Goal: Task Accomplishment & Management: Use online tool/utility

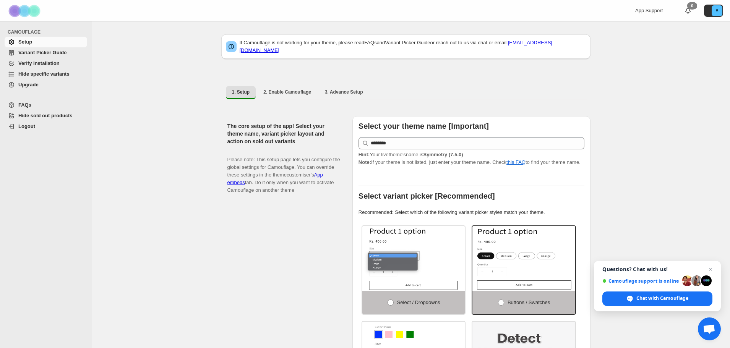
click at [54, 55] on span "Variant Picker Guide" at bounding box center [42, 53] width 48 height 6
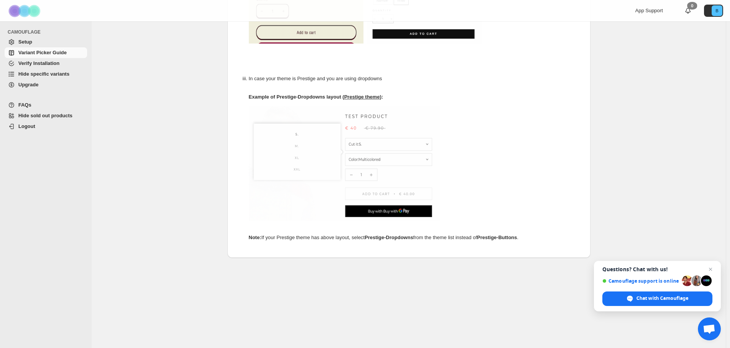
scroll to position [387, 0]
click at [56, 75] on span "Hide specific variants" at bounding box center [43, 74] width 51 height 6
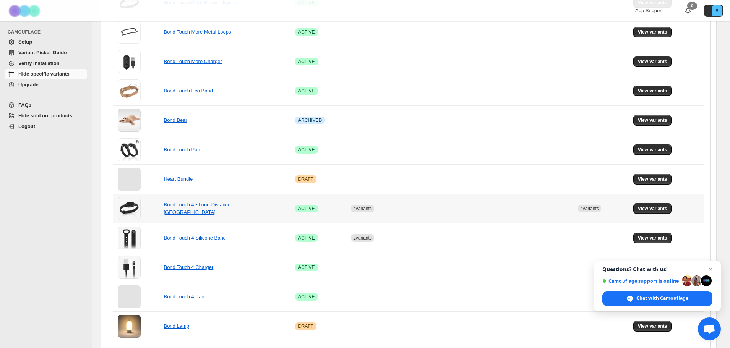
scroll to position [459, 0]
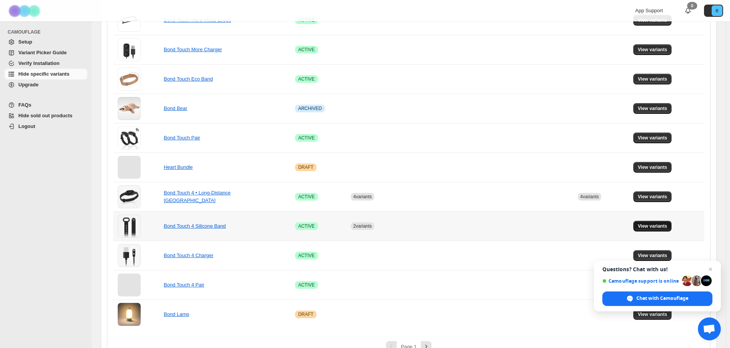
click at [657, 227] on span "View variants" at bounding box center [652, 226] width 29 height 6
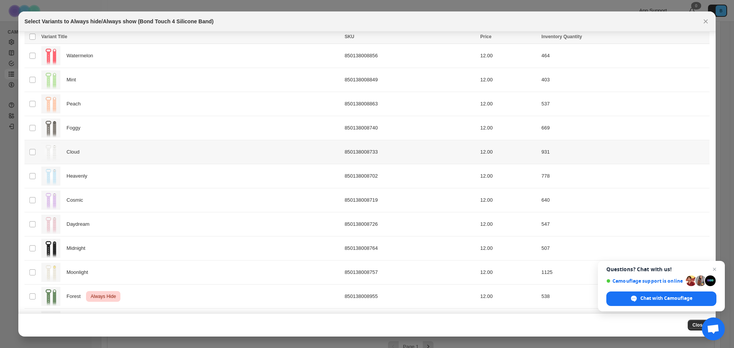
scroll to position [49, 0]
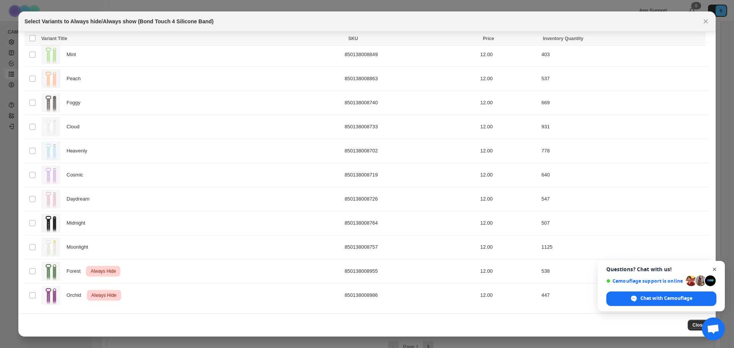
click at [716, 268] on span "Close chat" at bounding box center [715, 270] width 10 height 10
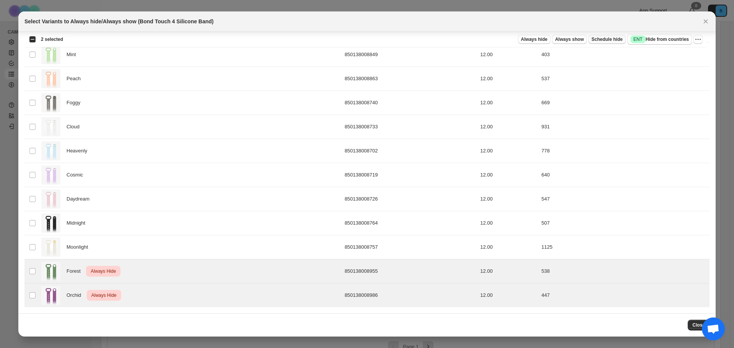
click at [605, 39] on span "Schedule hide" at bounding box center [606, 39] width 31 height 6
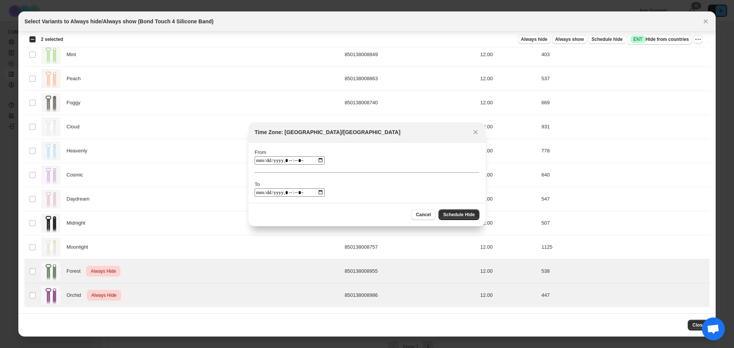
click at [312, 160] on input ":ro:" at bounding box center [290, 160] width 70 height 8
type input "**********"
click at [349, 150] on div "From To" at bounding box center [367, 173] width 225 height 48
click at [311, 193] on input ":ro:" at bounding box center [290, 192] width 70 height 8
type input "**********"
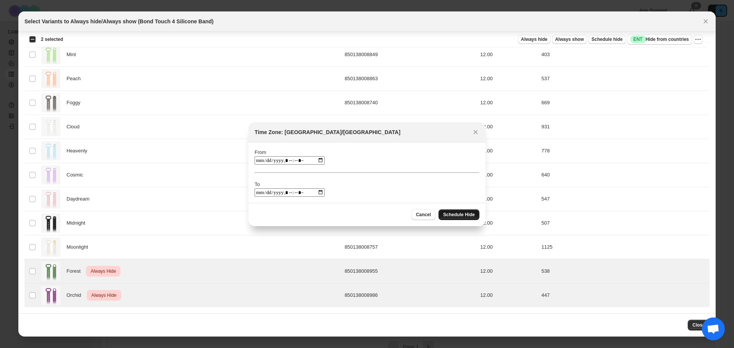
click at [464, 215] on span "Schedule Hide" at bounding box center [459, 215] width 32 height 6
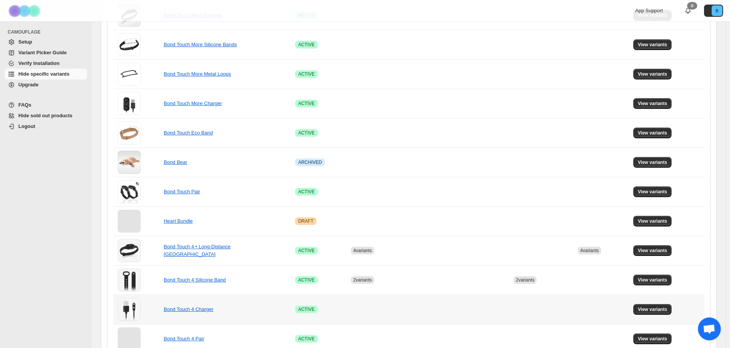
scroll to position [475, 0]
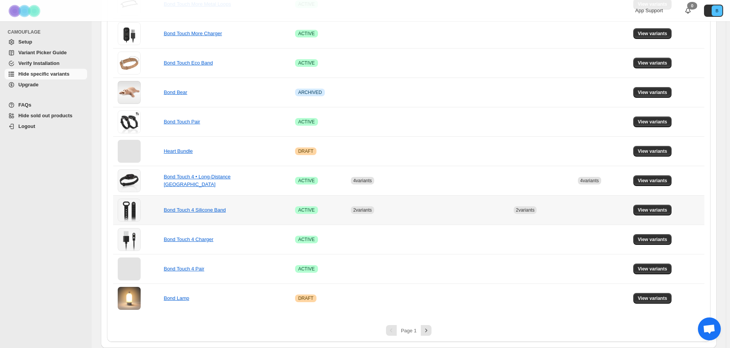
click at [364, 211] on span "2 variants" at bounding box center [362, 210] width 19 height 5
click at [648, 208] on span "View variants" at bounding box center [652, 210] width 29 height 6
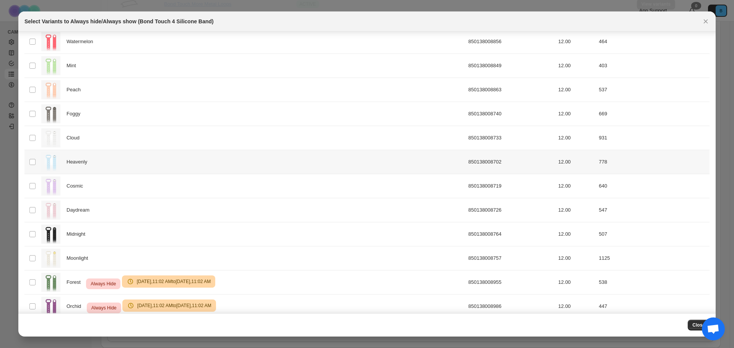
scroll to position [49, 0]
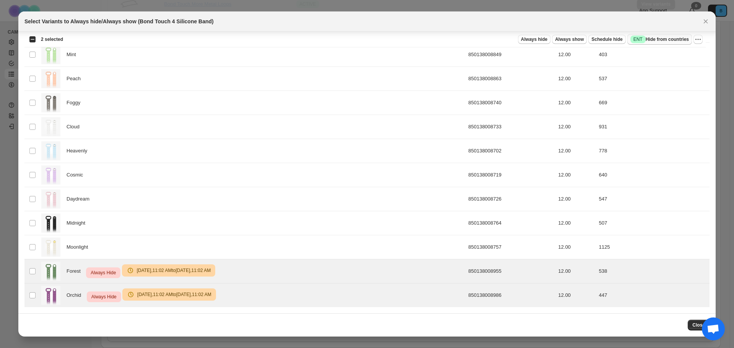
click at [654, 41] on span "Success ENT Hide from countries" at bounding box center [659, 40] width 58 height 8
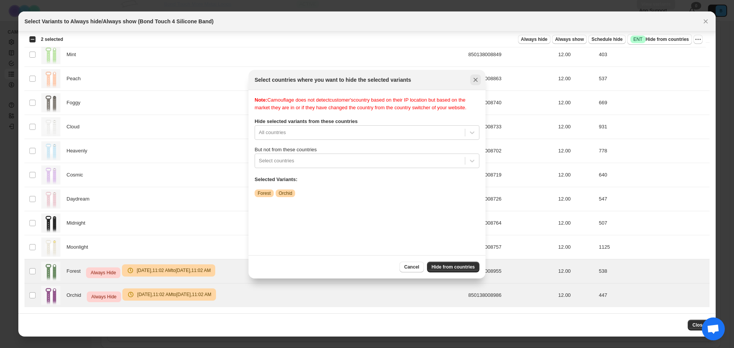
click at [477, 81] on icon "Close" at bounding box center [476, 80] width 8 height 8
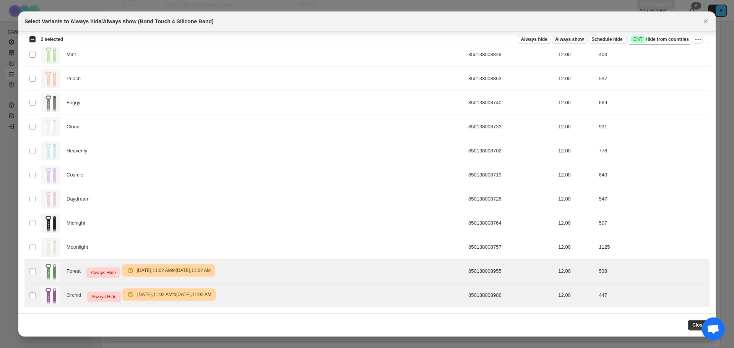
click at [566, 41] on span "Always show" at bounding box center [569, 39] width 29 height 6
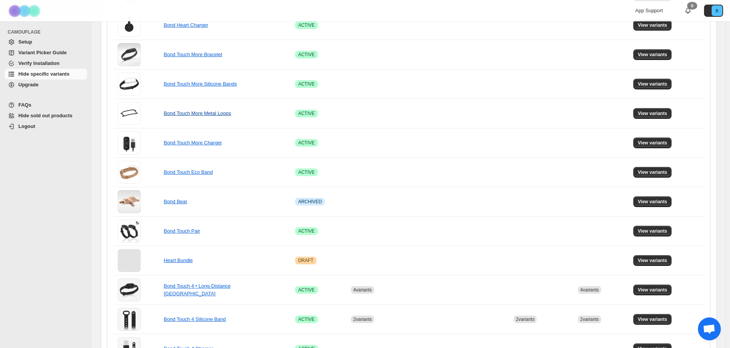
scroll to position [475, 0]
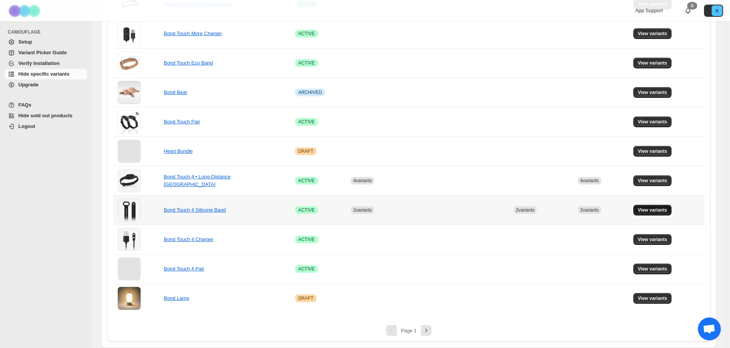
click at [658, 213] on button "View variants" at bounding box center [652, 210] width 39 height 11
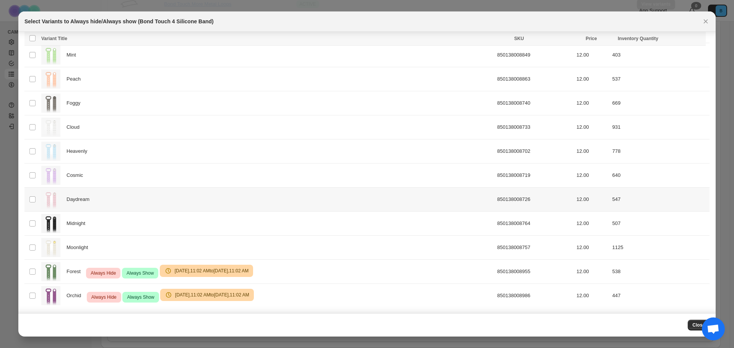
scroll to position [49, 0]
click at [105, 271] on span "Always Hide" at bounding box center [103, 272] width 28 height 9
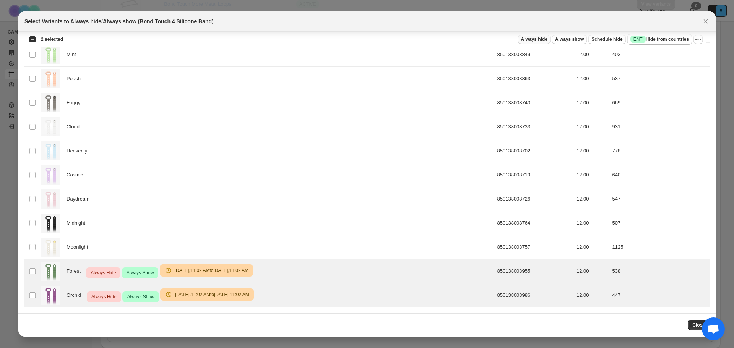
click at [543, 39] on span "Always hide" at bounding box center [534, 39] width 26 height 6
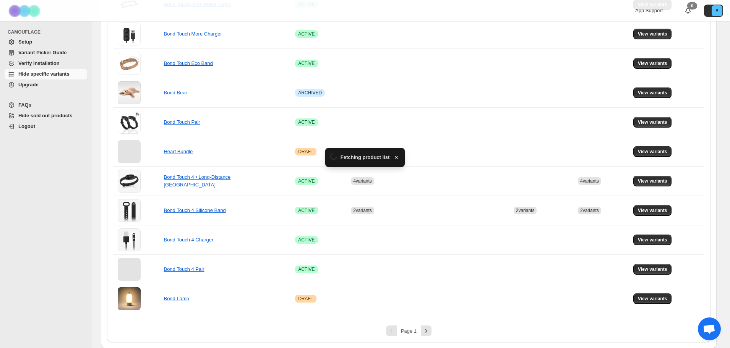
scroll to position [475, 0]
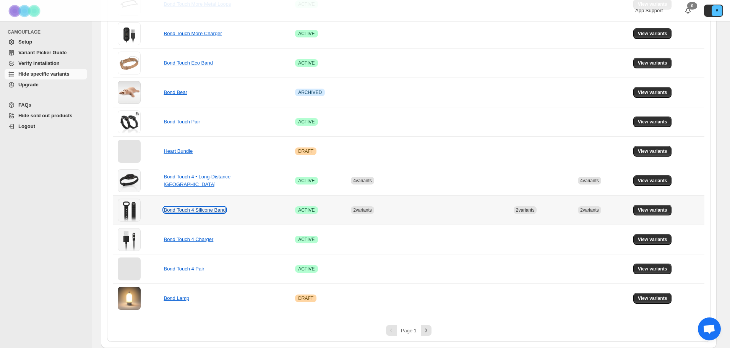
click at [203, 212] on link "Bond Touch 4 Silicone Band" at bounding box center [195, 210] width 62 height 6
click at [203, 210] on link "Bond Touch 4 Silicone Band" at bounding box center [195, 210] width 62 height 6
click at [656, 212] on span "View variants" at bounding box center [652, 210] width 29 height 6
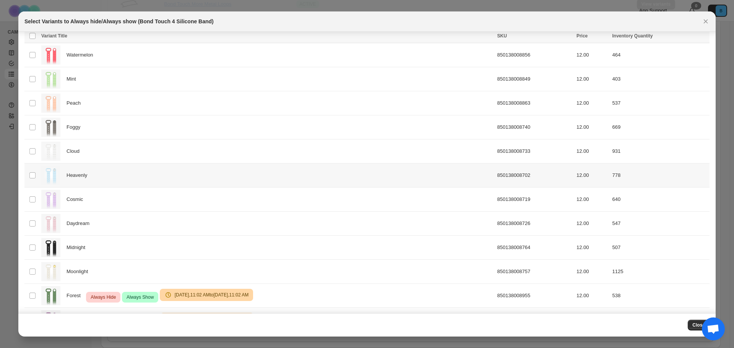
scroll to position [49, 0]
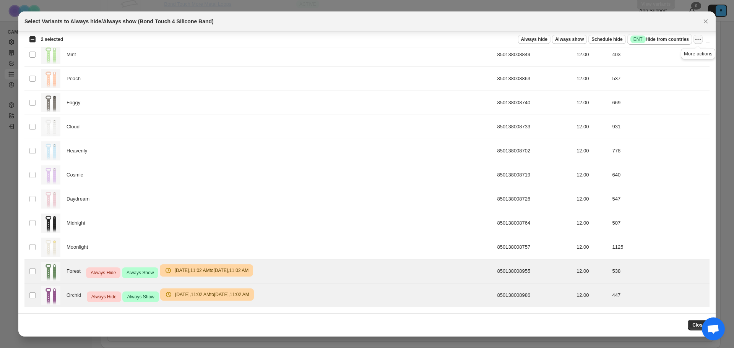
click at [700, 42] on icon "More actions" at bounding box center [698, 40] width 8 height 8
click at [682, 55] on span "Undo always hide" at bounding box center [669, 55] width 55 height 8
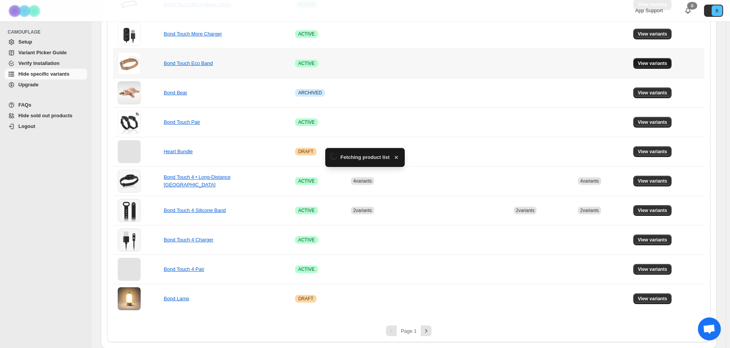
scroll to position [475, 0]
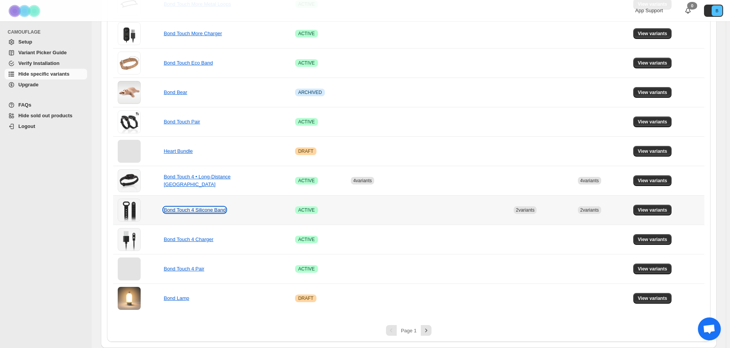
click at [204, 211] on link "Bond Touch 4 Silicone Band" at bounding box center [195, 210] width 62 height 6
click at [658, 213] on span "View variants" at bounding box center [652, 210] width 29 height 6
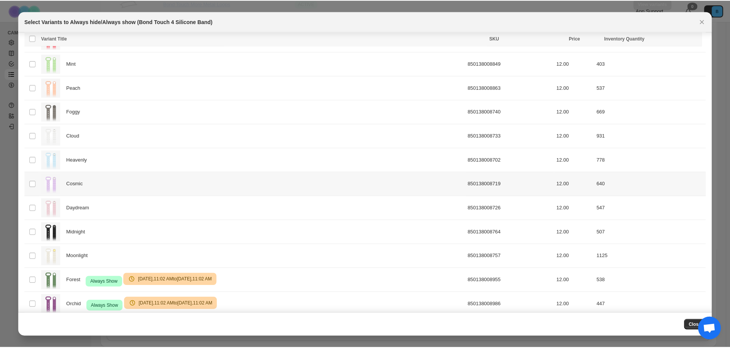
scroll to position [49, 0]
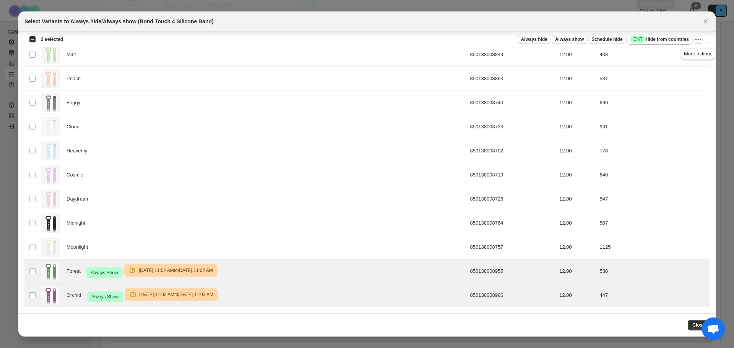
click at [700, 42] on icon "More actions" at bounding box center [698, 40] width 8 height 8
click at [675, 68] on span "Undo always show" at bounding box center [662, 68] width 41 height 6
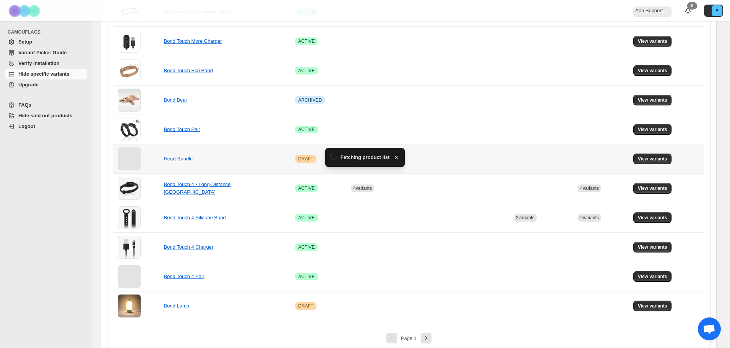
scroll to position [475, 0]
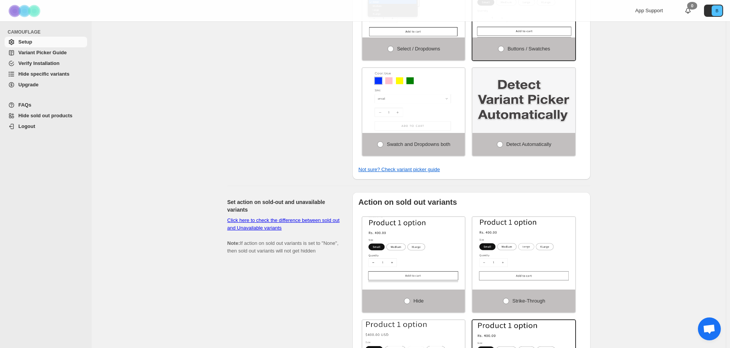
scroll to position [268, 0]
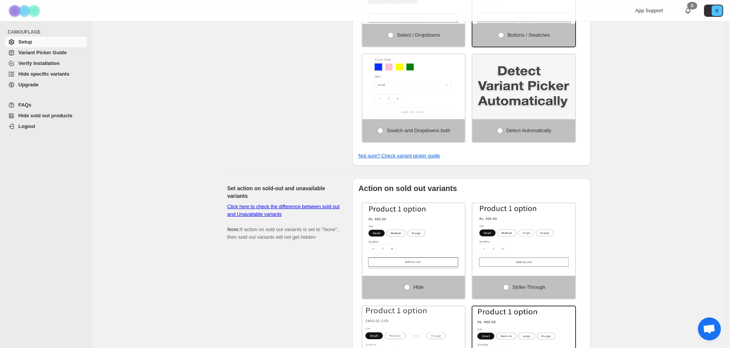
click at [47, 75] on span "Hide specific variants" at bounding box center [43, 74] width 51 height 6
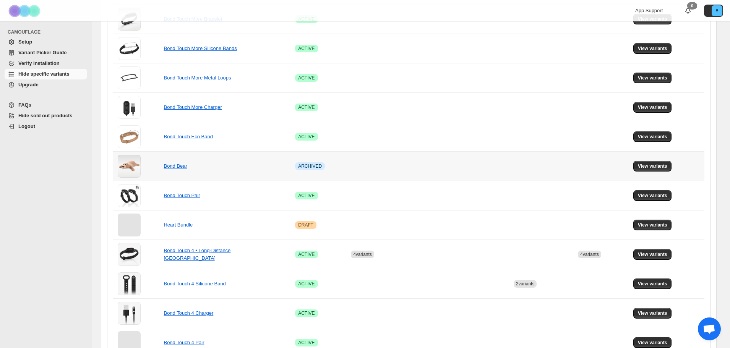
scroll to position [459, 0]
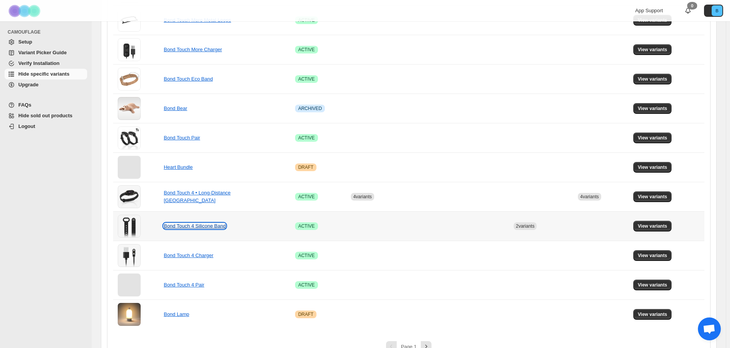
click at [203, 226] on link "Bond Touch 4 Silicone Band" at bounding box center [195, 226] width 62 height 6
click at [659, 227] on span "View variants" at bounding box center [652, 226] width 29 height 6
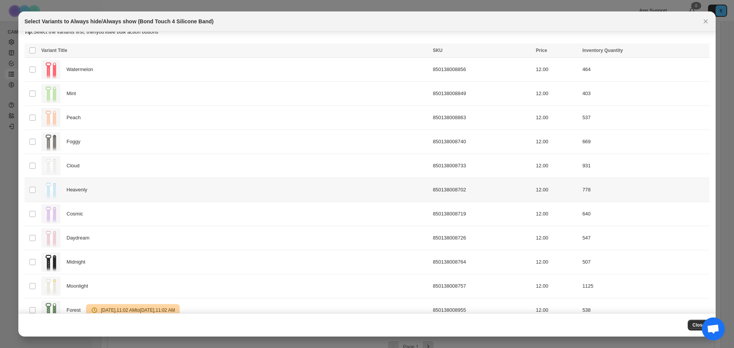
scroll to position [49, 0]
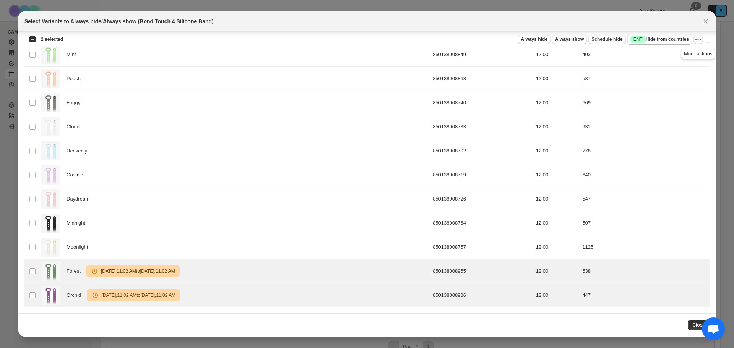
click at [699, 39] on icon "More actions" at bounding box center [698, 40] width 8 height 8
click at [673, 82] on span "Undo scheduled hide" at bounding box center [665, 81] width 47 height 6
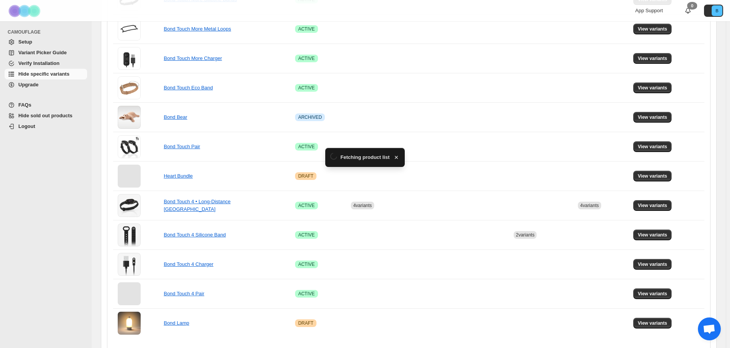
scroll to position [459, 0]
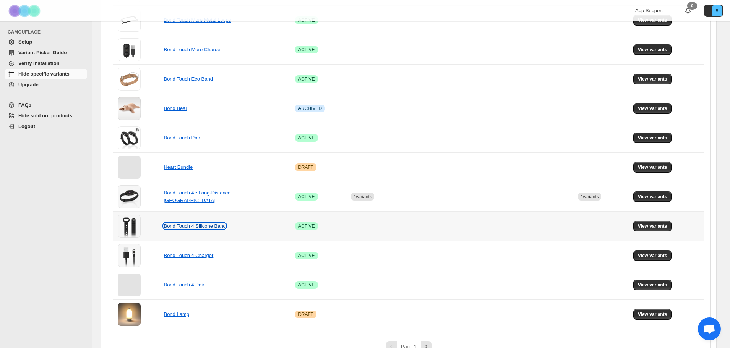
click at [211, 226] on link "Bond Touch 4 Silicone Band" at bounding box center [195, 226] width 62 height 6
click at [185, 226] on link "Bond Touch 4 Silicone Band" at bounding box center [195, 226] width 62 height 6
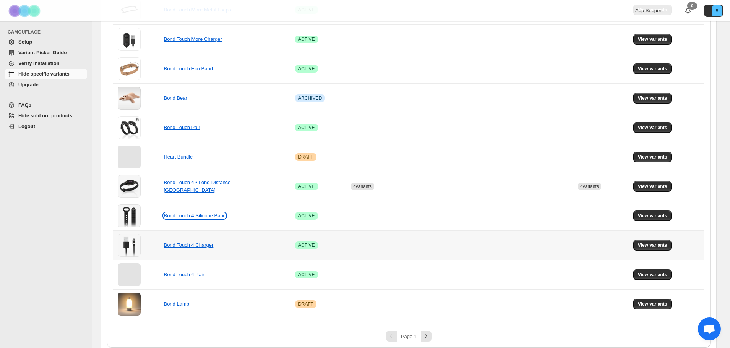
scroll to position [475, 0]
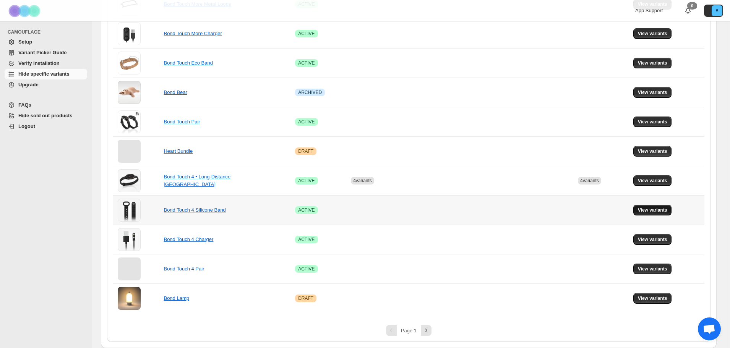
click at [663, 211] on span "View variants" at bounding box center [652, 210] width 29 height 6
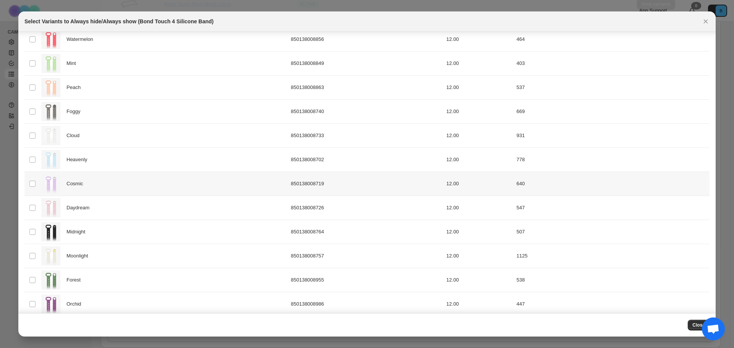
scroll to position [49, 0]
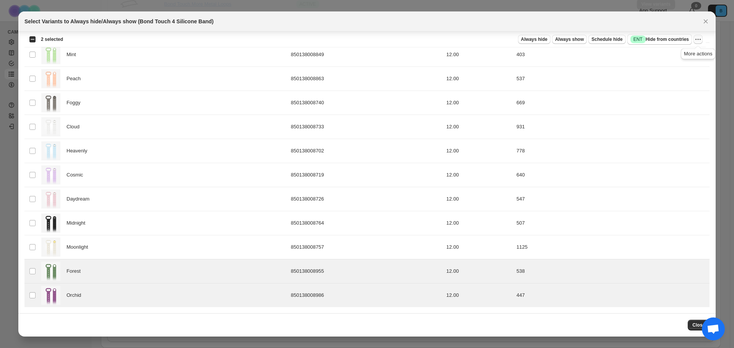
click at [699, 41] on icon "More actions" at bounding box center [698, 40] width 8 height 8
click at [607, 41] on span "Schedule hide" at bounding box center [606, 39] width 31 height 6
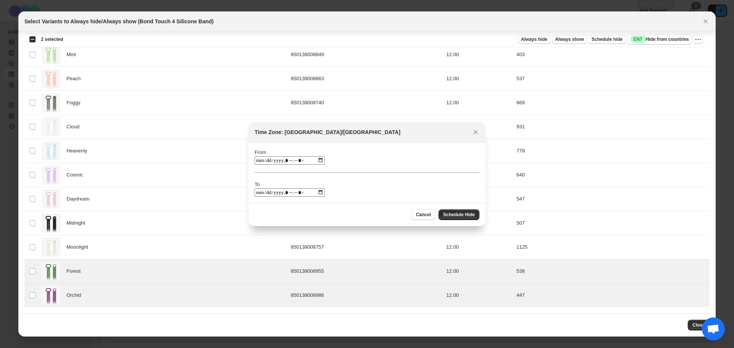
click at [313, 160] on input ":r1l:" at bounding box center [290, 160] width 70 height 8
type input "**********"
click at [356, 151] on div "From To" at bounding box center [367, 173] width 225 height 48
click at [313, 192] on input ":r1l:" at bounding box center [290, 192] width 70 height 8
type input "**********"
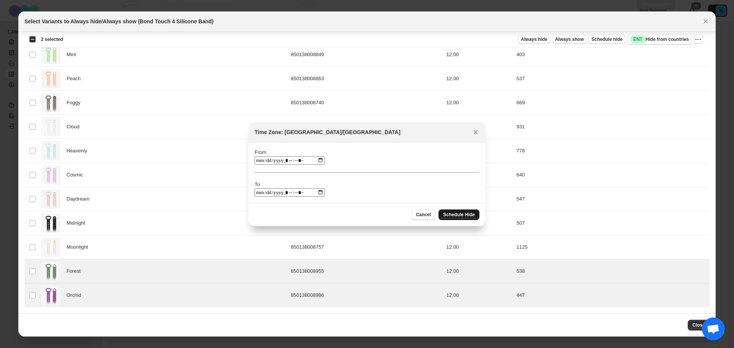
click at [468, 212] on span "Schedule Hide" at bounding box center [459, 215] width 32 height 6
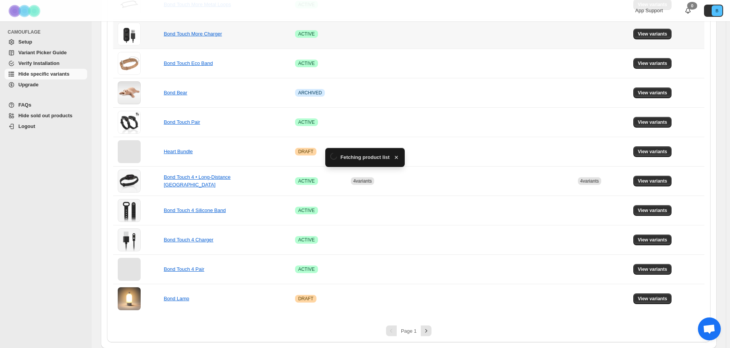
scroll to position [475, 0]
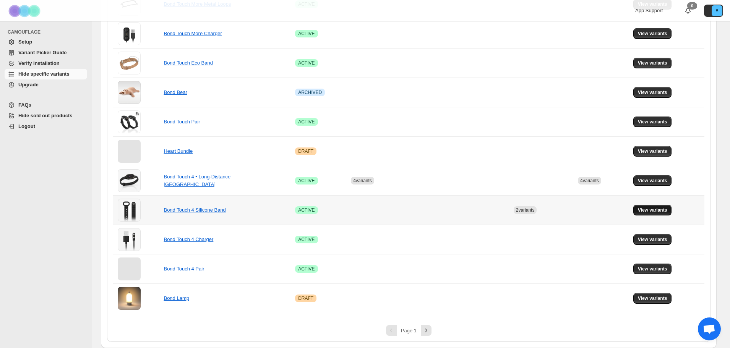
click at [663, 211] on span "View variants" at bounding box center [652, 210] width 29 height 6
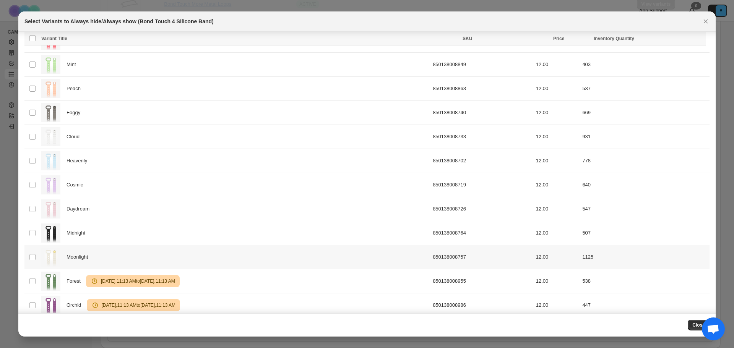
scroll to position [49, 0]
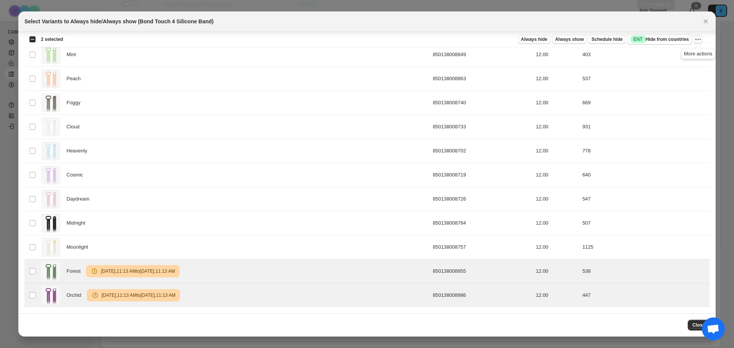
click at [697, 41] on icon "More actions" at bounding box center [698, 40] width 8 height 8
click at [671, 82] on span "Undo scheduled hide" at bounding box center [665, 81] width 47 height 6
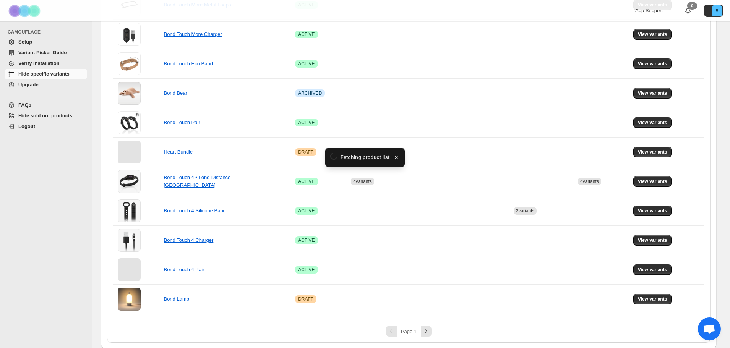
scroll to position [475, 0]
